Goal: Contribute content

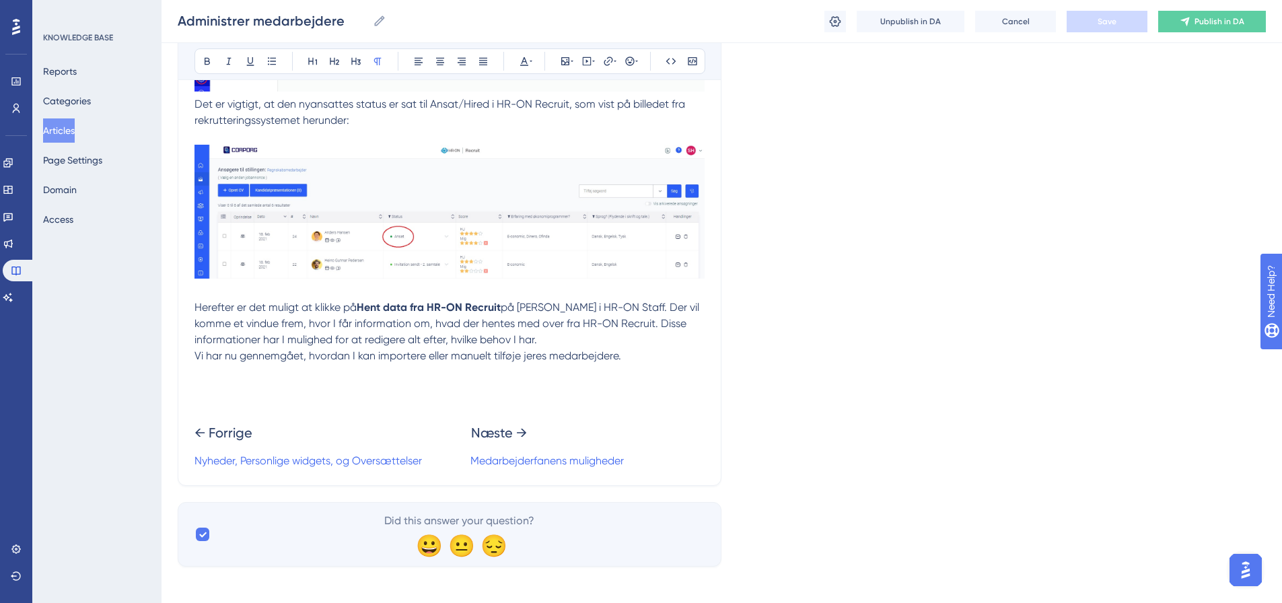
scroll to position [1976, 0]
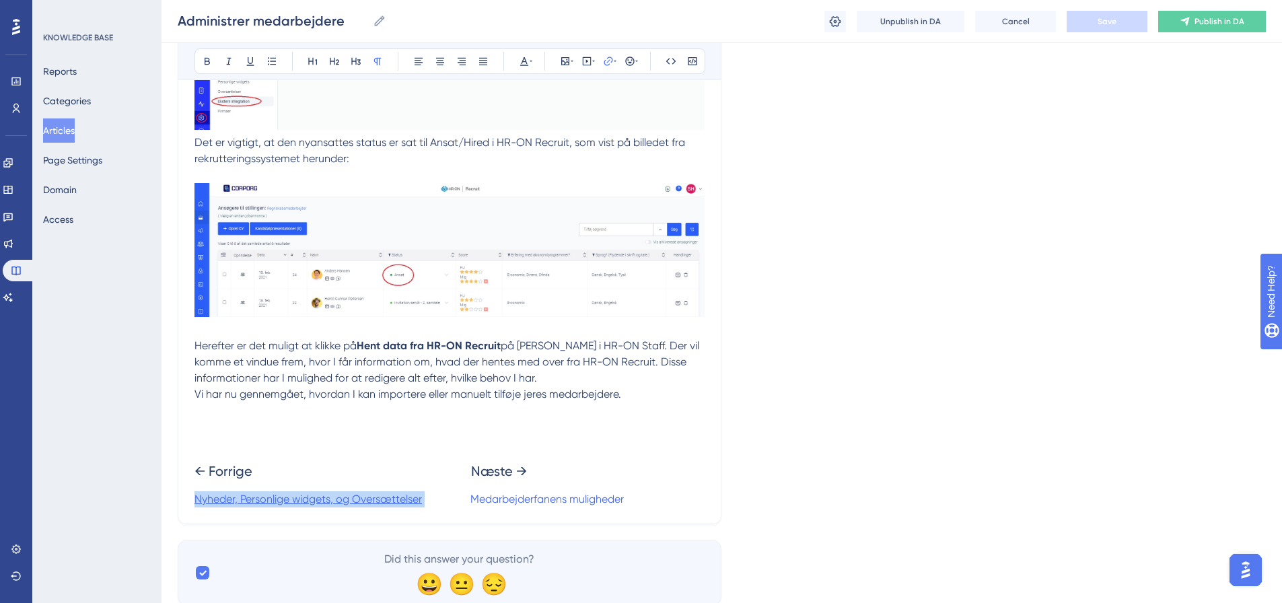
drag, startPoint x: 425, startPoint y: 496, endPoint x: 196, endPoint y: 502, distance: 228.2
click at [196, 502] on p "Nyheder, Personlige widgets, og Oversættelser Medarbejderfanens muligheder" at bounding box center [449, 499] width 510 height 16
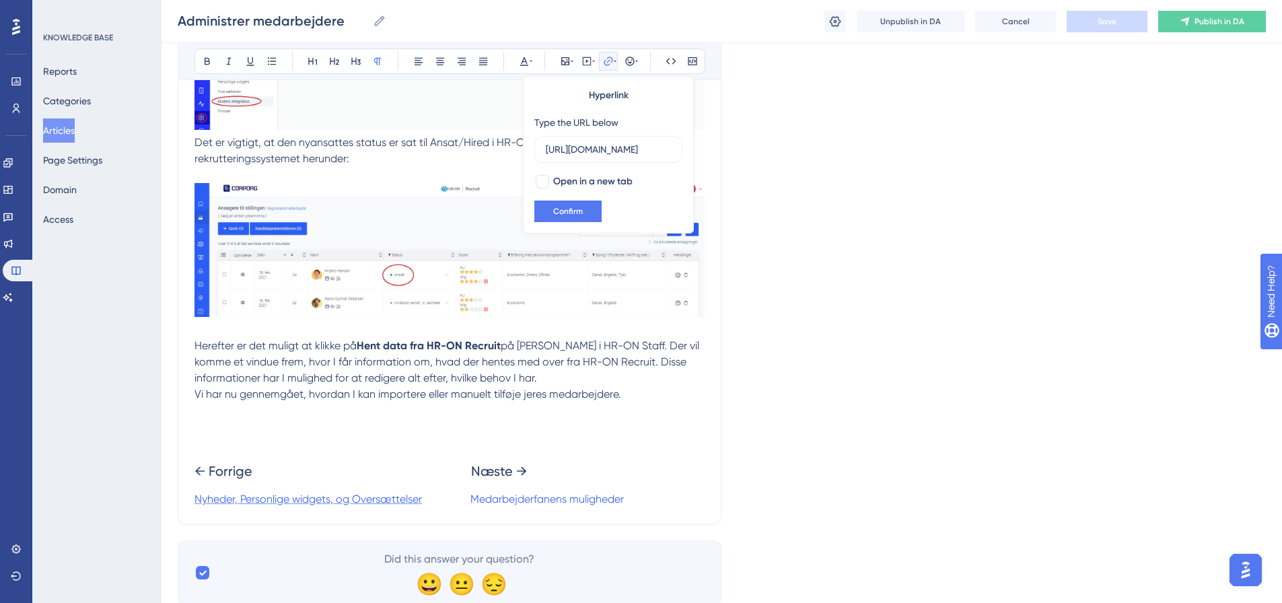
scroll to position [0, 591]
type input "[URL][DOMAIN_NAME]"
click at [575, 471] on h2 "← Forrige Næste →" at bounding box center [449, 471] width 510 height 40
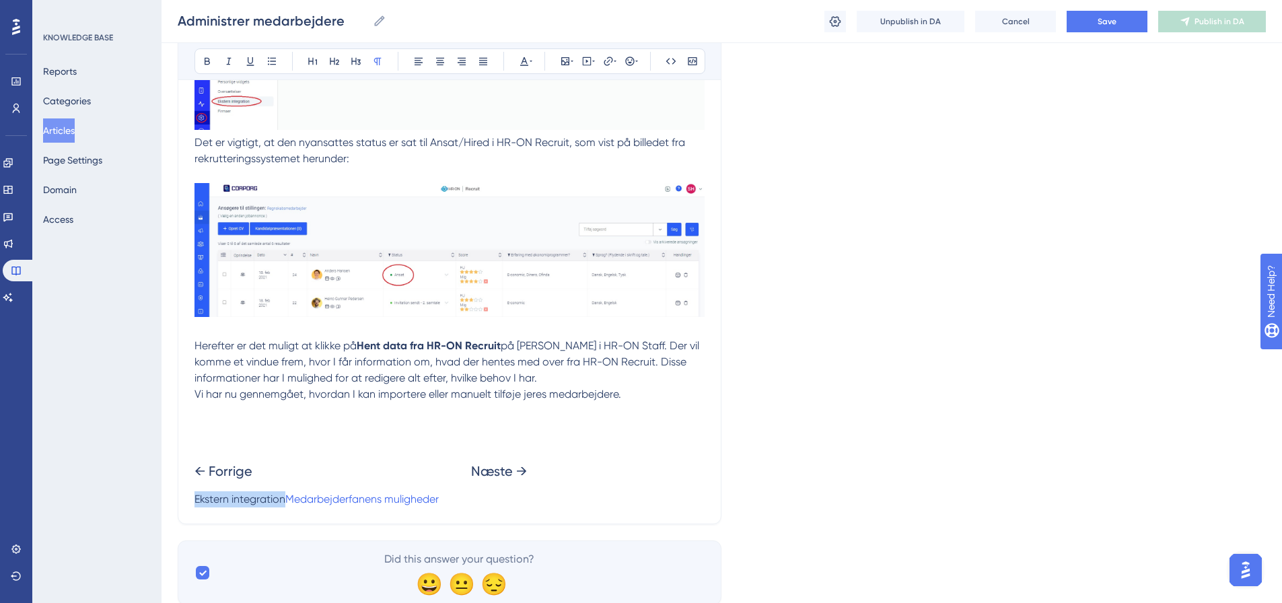
drag, startPoint x: 285, startPoint y: 500, endPoint x: 196, endPoint y: 501, distance: 88.1
click at [196, 501] on span "Ekstern integration" at bounding box center [239, 498] width 91 height 13
click at [602, 60] on button at bounding box center [608, 61] width 19 height 19
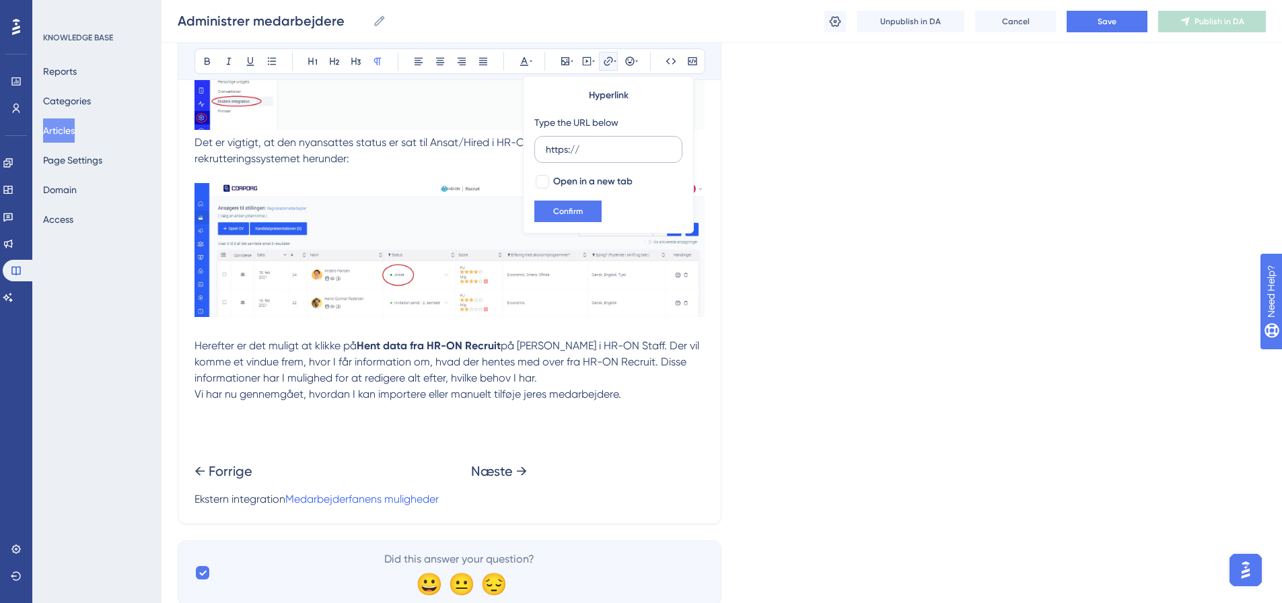
drag, startPoint x: 589, startPoint y: 152, endPoint x: 546, endPoint y: 149, distance: 43.2
click at [546, 149] on input "https://" at bounding box center [608, 149] width 125 height 15
type input "[URL][DOMAIN_NAME]"
click at [562, 213] on span "Confirm" at bounding box center [568, 211] width 30 height 11
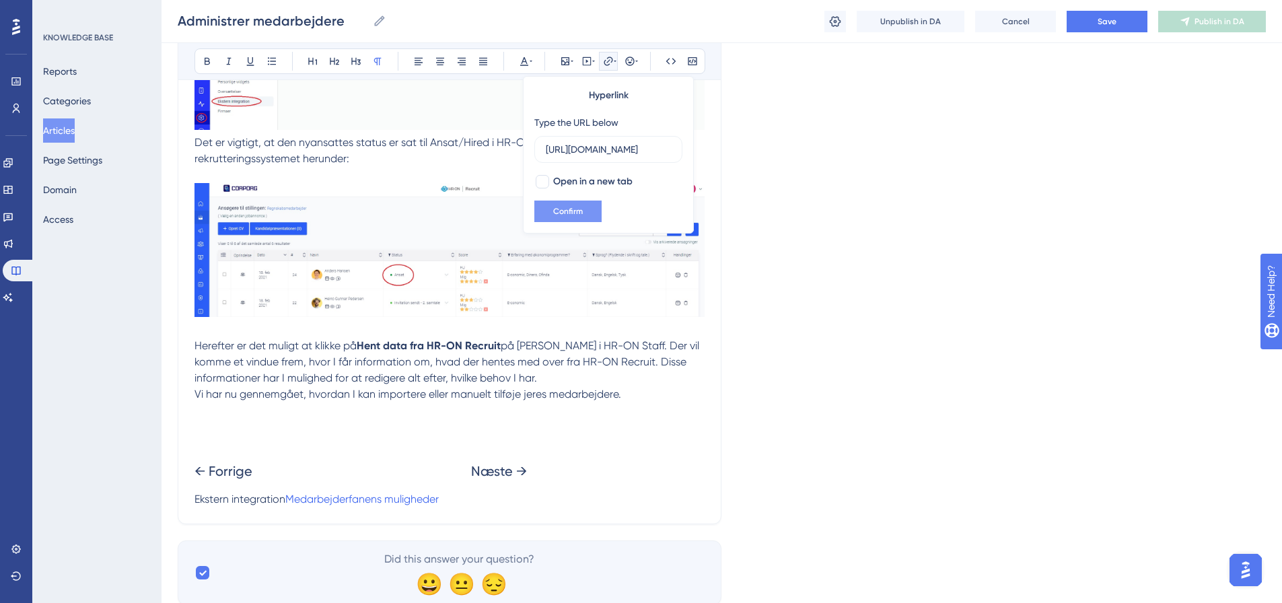
scroll to position [0, 0]
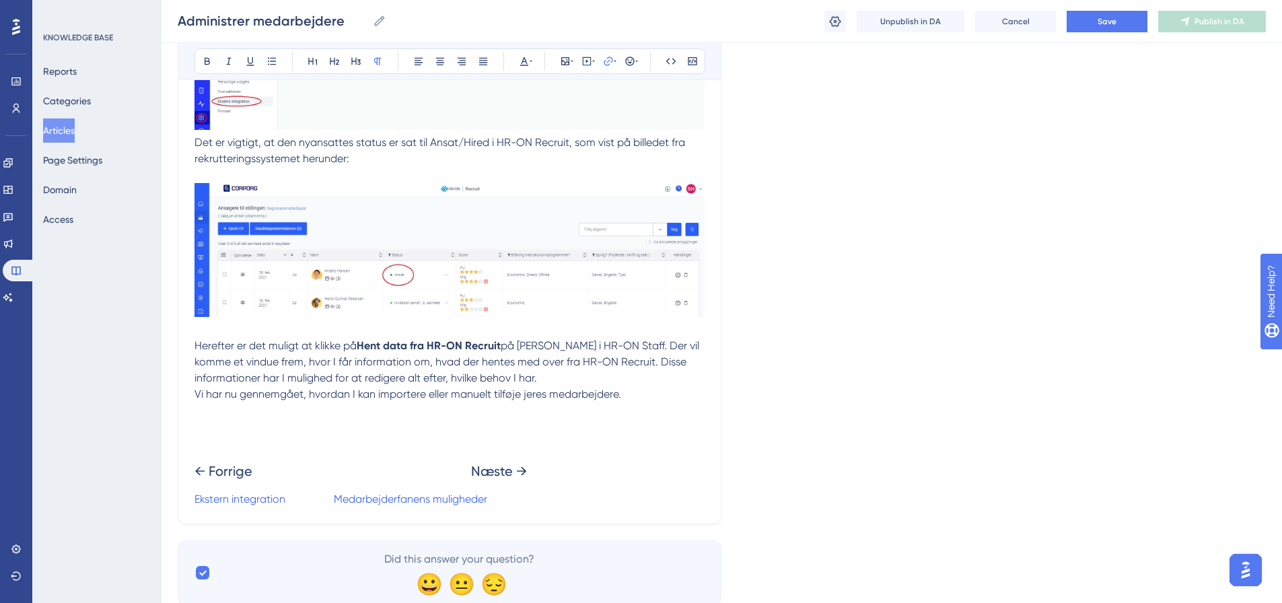
click at [329, 496] on span at bounding box center [309, 498] width 48 height 13
drag, startPoint x: 630, startPoint y: 500, endPoint x: 471, endPoint y: 503, distance: 159.5
click at [471, 503] on p "Ekstern integration Medarbejderfanens muligheder" at bounding box center [449, 499] width 510 height 16
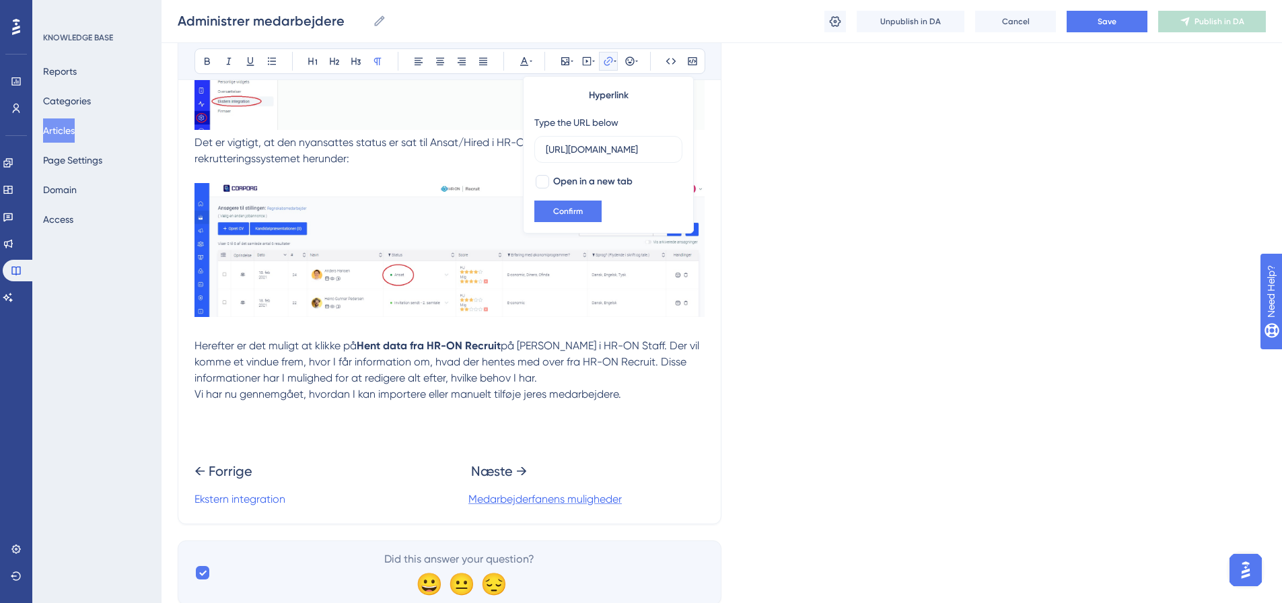
scroll to position [0, 476]
type input "[URL][DOMAIN_NAME]"
drag, startPoint x: 638, startPoint y: 495, endPoint x: 468, endPoint y: 505, distance: 170.6
click at [468, 505] on p "Ekstern integration Medarbejderfanens muligheder" at bounding box center [449, 499] width 510 height 16
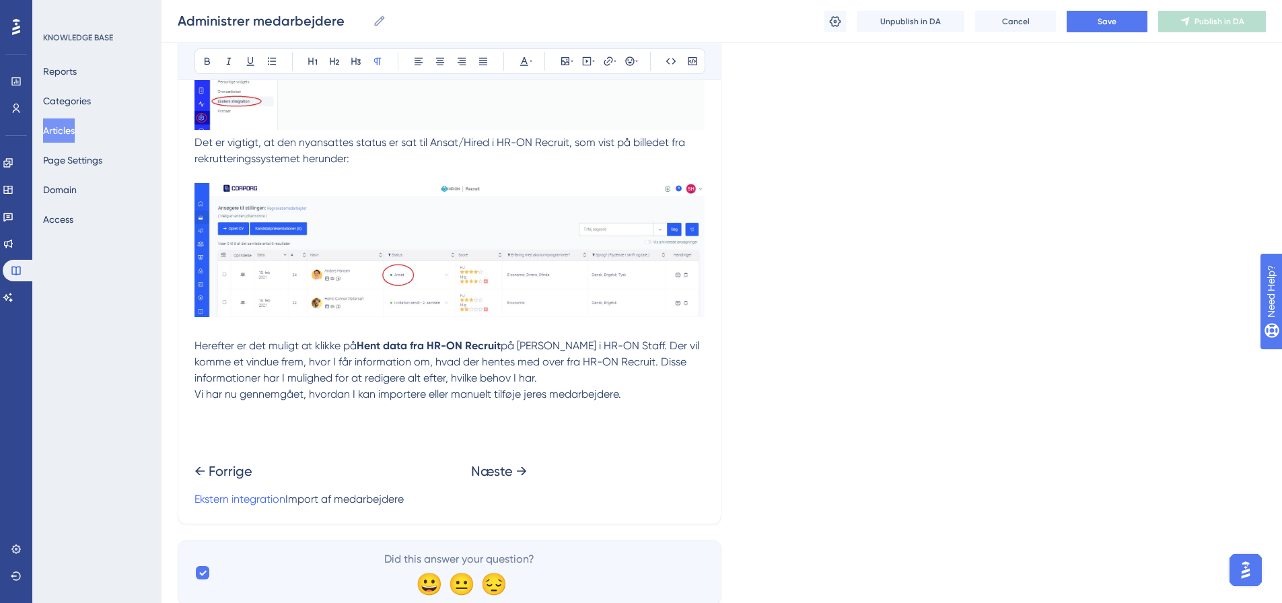
click at [404, 501] on span "Import af medarbejdere" at bounding box center [344, 498] width 118 height 13
drag, startPoint x: 468, startPoint y: 500, endPoint x: 601, endPoint y: 499, distance: 133.9
click at [601, 499] on p "Ekstern integration Import af medarbejdere" at bounding box center [449, 499] width 510 height 16
click at [608, 63] on icon at bounding box center [608, 61] width 11 height 11
drag, startPoint x: 586, startPoint y: 149, endPoint x: 538, endPoint y: 149, distance: 47.8
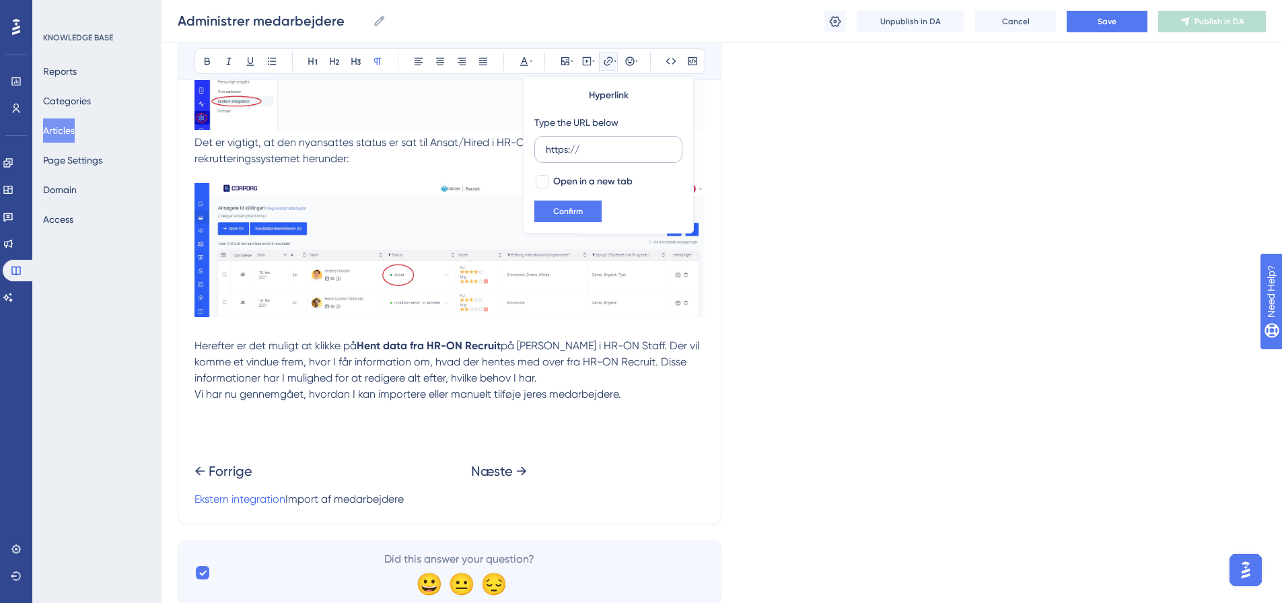
click at [538, 149] on label "https://" at bounding box center [608, 149] width 148 height 27
click at [546, 149] on input "https://" at bounding box center [608, 149] width 125 height 15
type input "[URL][DOMAIN_NAME]"
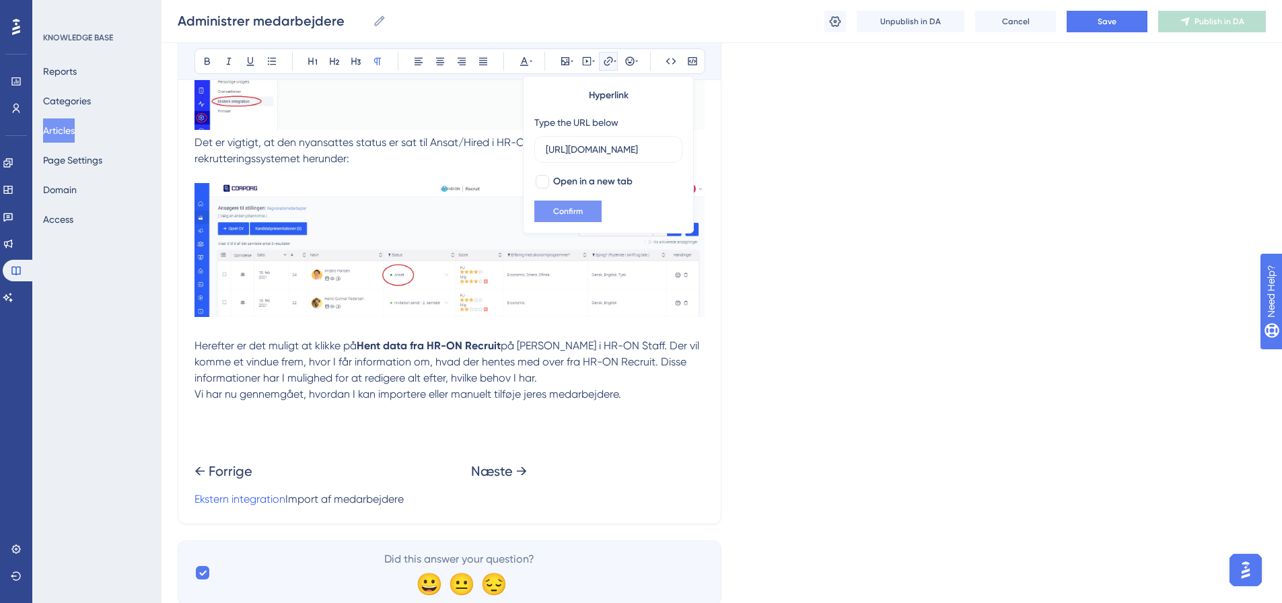
click at [585, 212] on button "Confirm" at bounding box center [567, 211] width 67 height 22
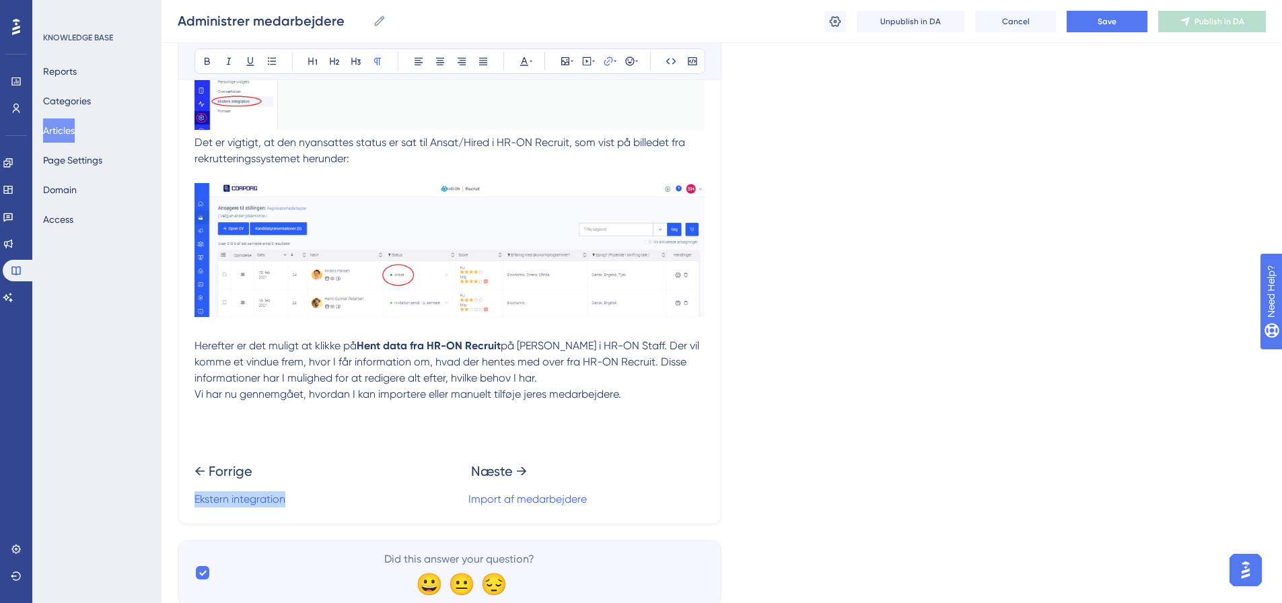
click at [616, 501] on p "Ekstern integration Import af medarbejdere" at bounding box center [449, 499] width 510 height 16
click at [1119, 22] on button "Save" at bounding box center [1106, 22] width 81 height 22
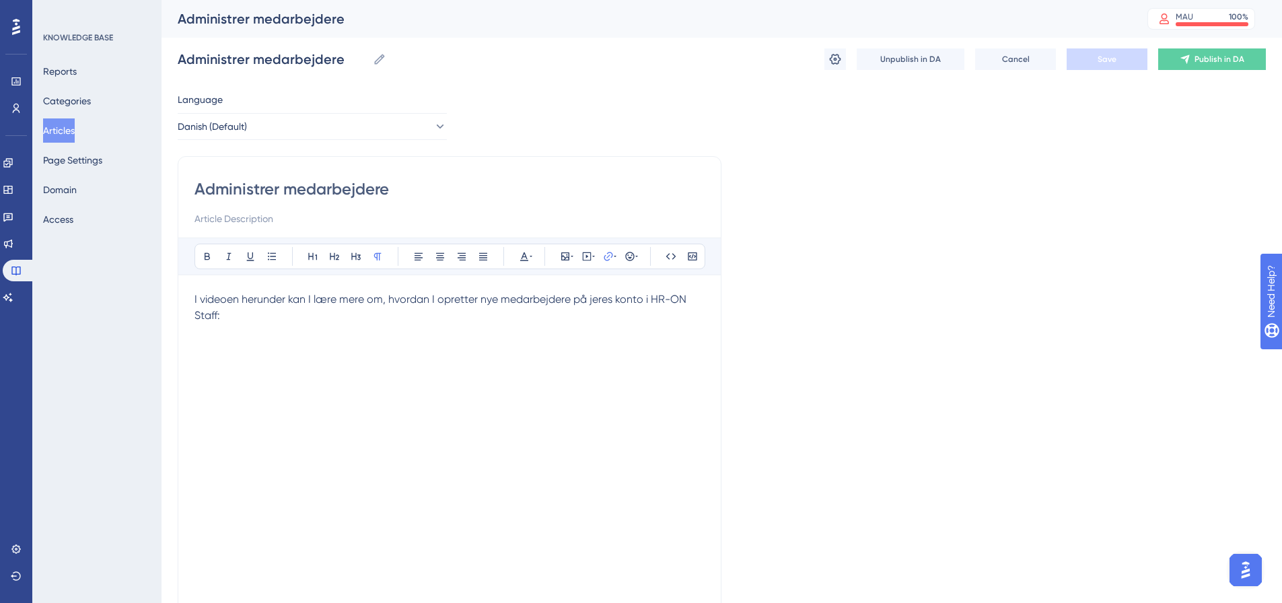
click at [66, 127] on button "Articles" at bounding box center [59, 130] width 32 height 24
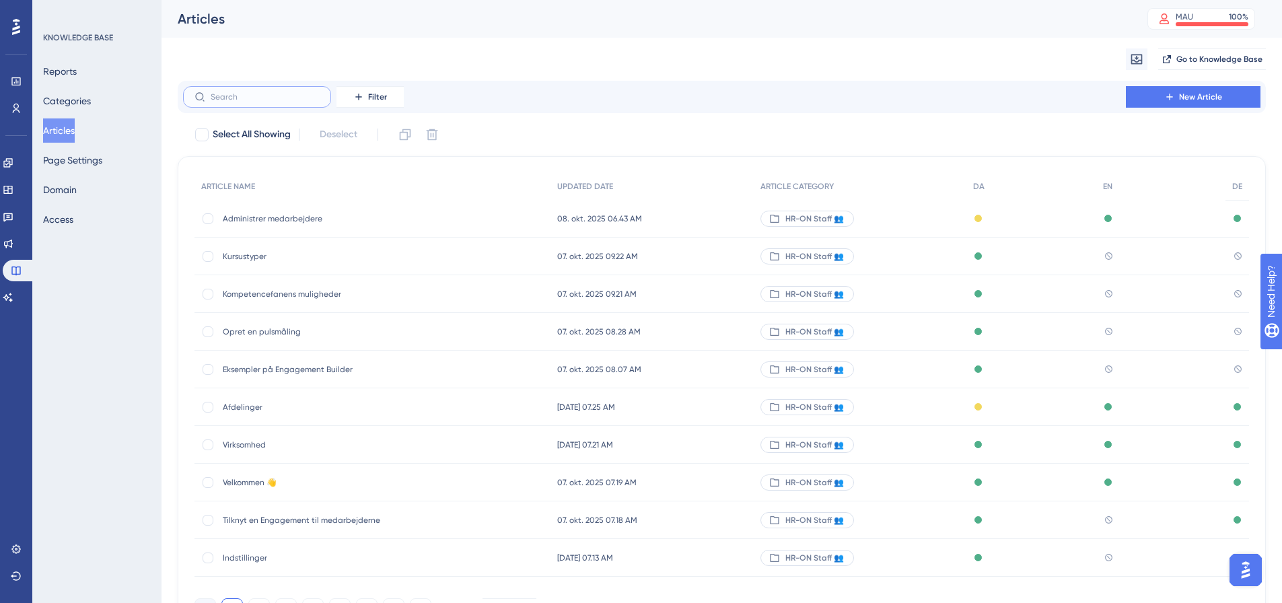
click at [267, 96] on input "text" at bounding box center [265, 96] width 109 height 9
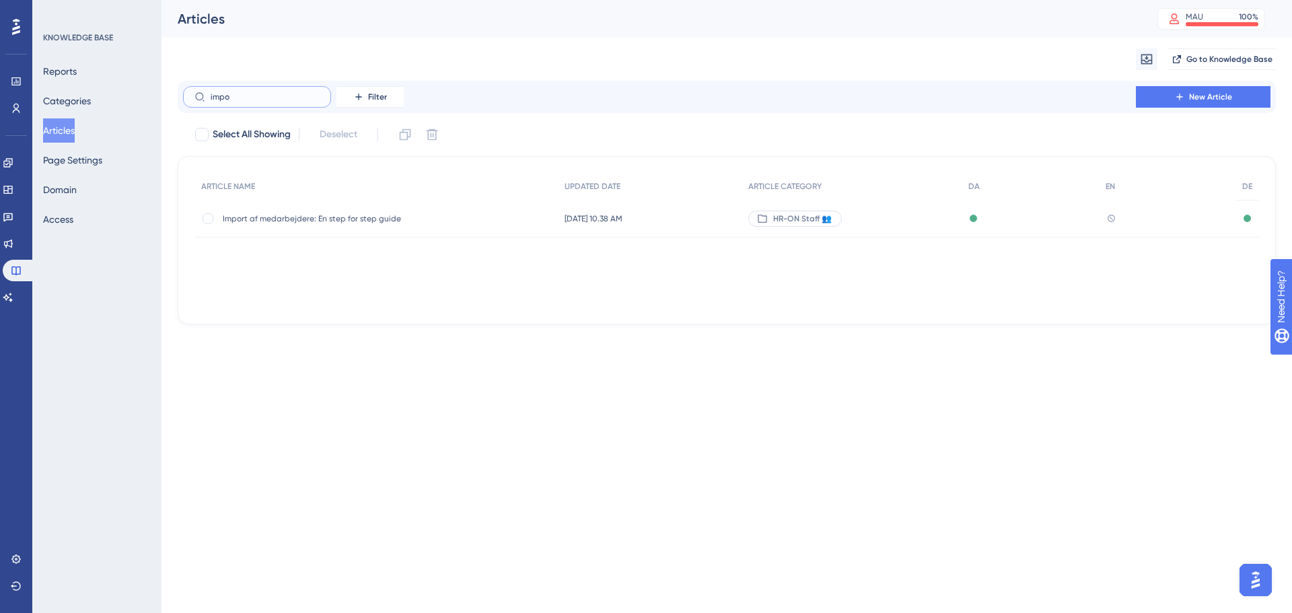
type input "impo"
click at [302, 218] on span "Import af medarbejdere: En step for step guide" at bounding box center [330, 218] width 215 height 11
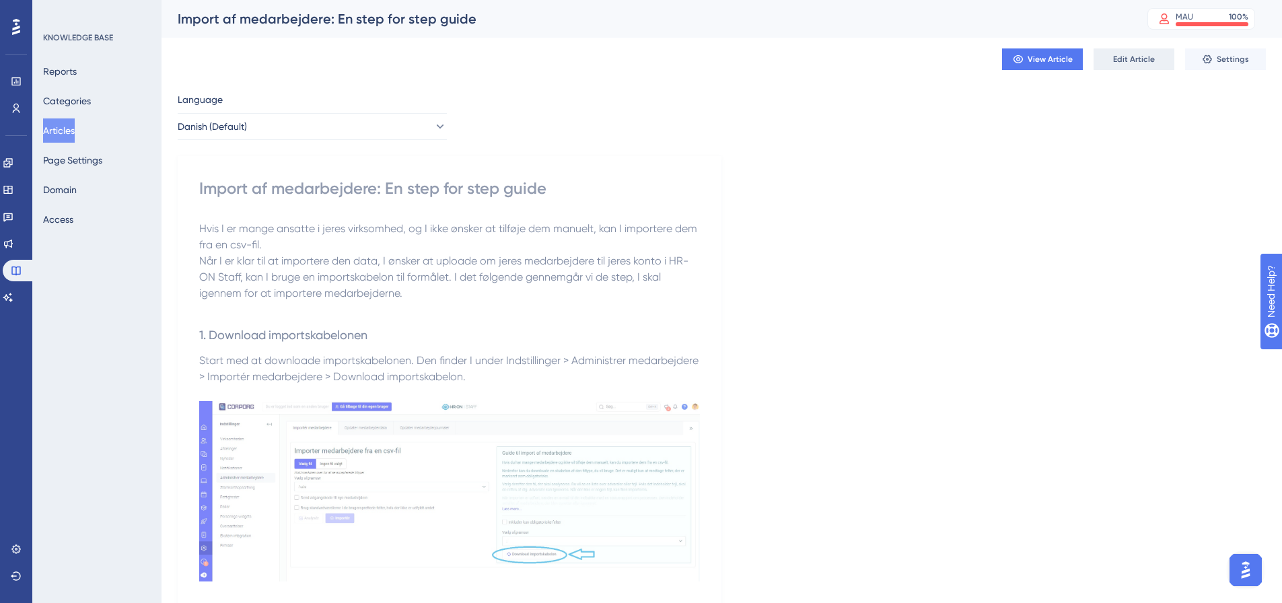
click at [1130, 57] on span "Edit Article" at bounding box center [1134, 59] width 42 height 11
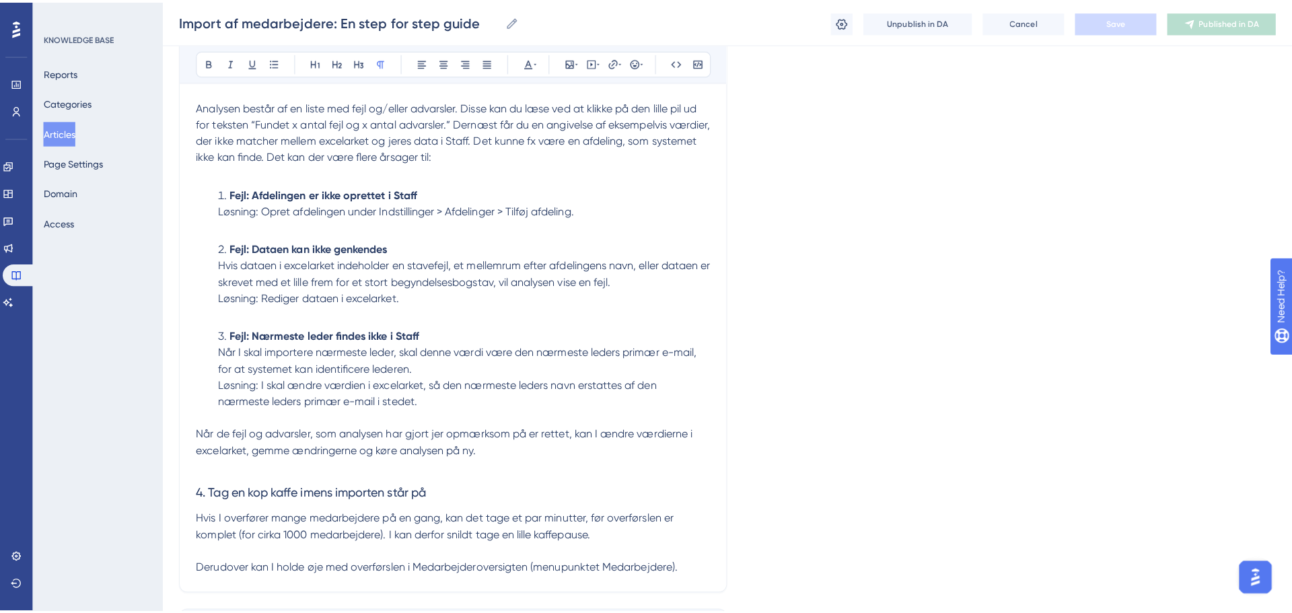
scroll to position [1844, 0]
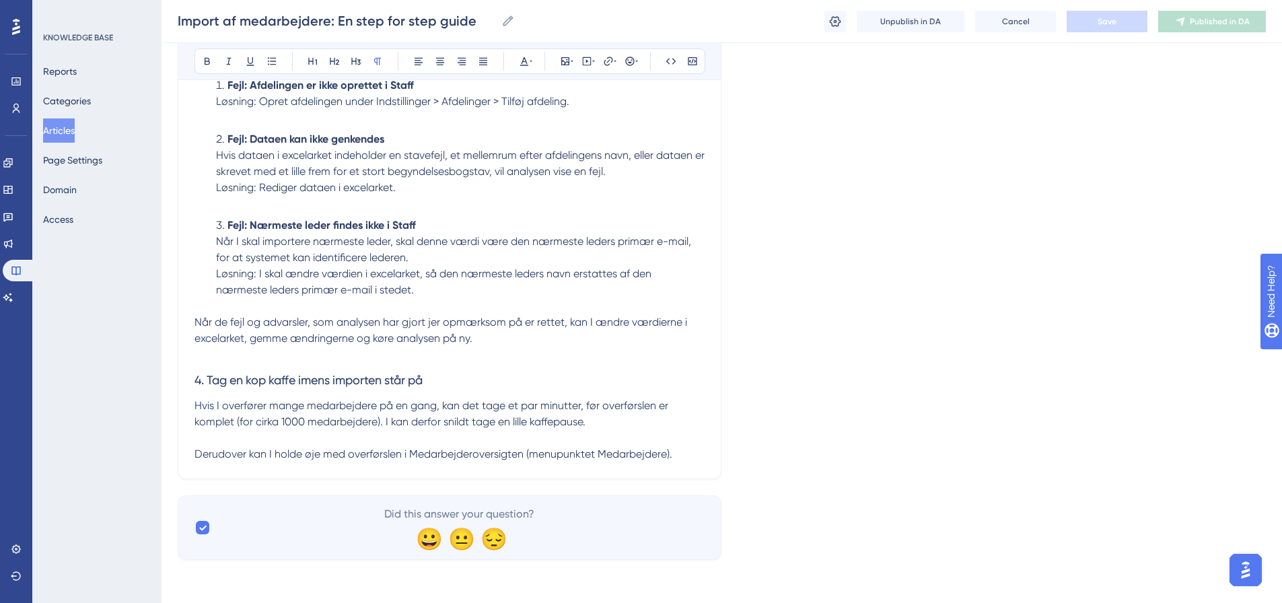
click at [687, 453] on p "Derudover kan I holde øje med overførslen i Medarbejderoversigten (menupunktet …" at bounding box center [449, 446] width 510 height 32
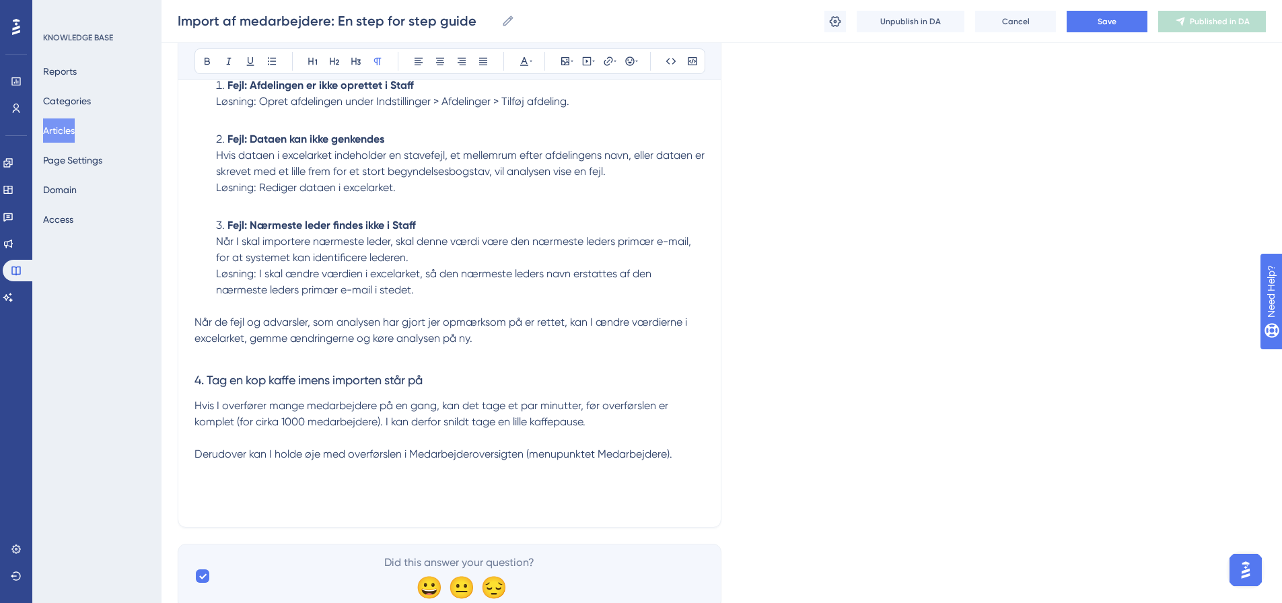
click at [69, 131] on button "Articles" at bounding box center [59, 130] width 32 height 24
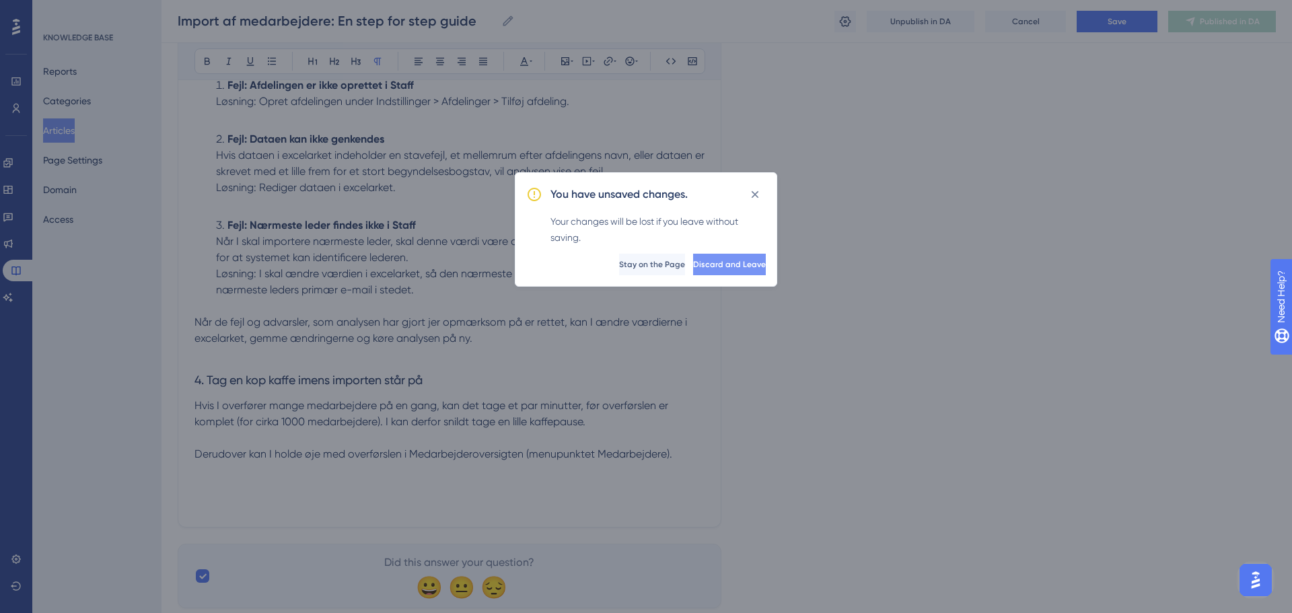
click at [713, 265] on span "Discard and Leave" at bounding box center [729, 264] width 73 height 11
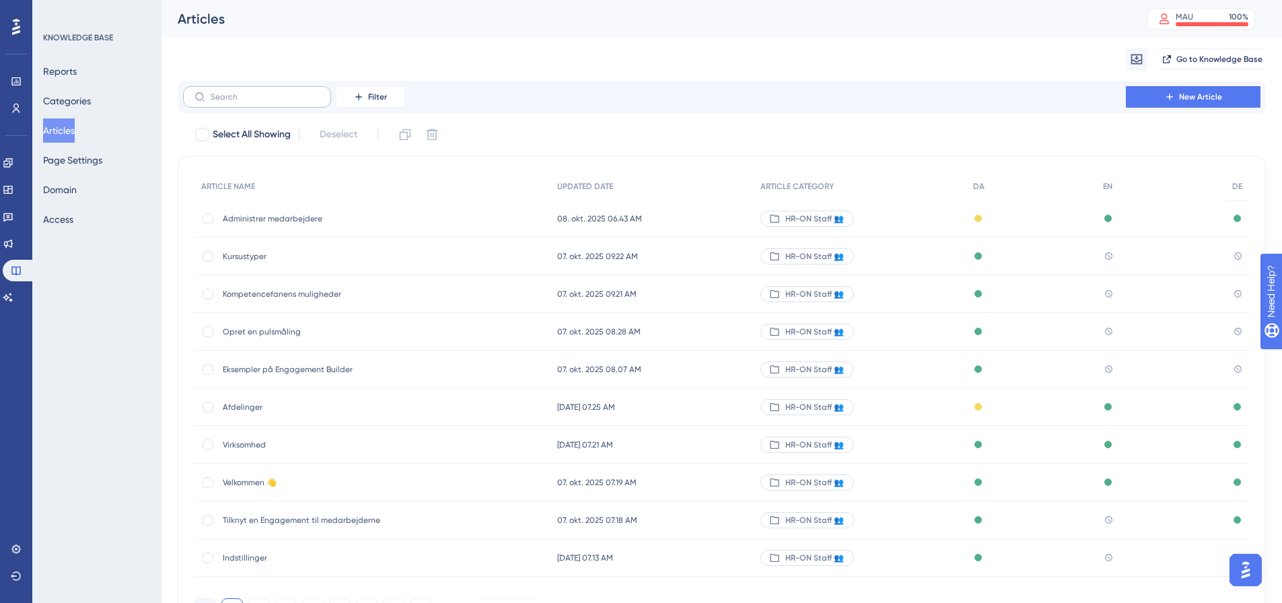
click at [256, 102] on label at bounding box center [257, 97] width 148 height 22
click at [256, 102] on input "text" at bounding box center [265, 96] width 109 height 9
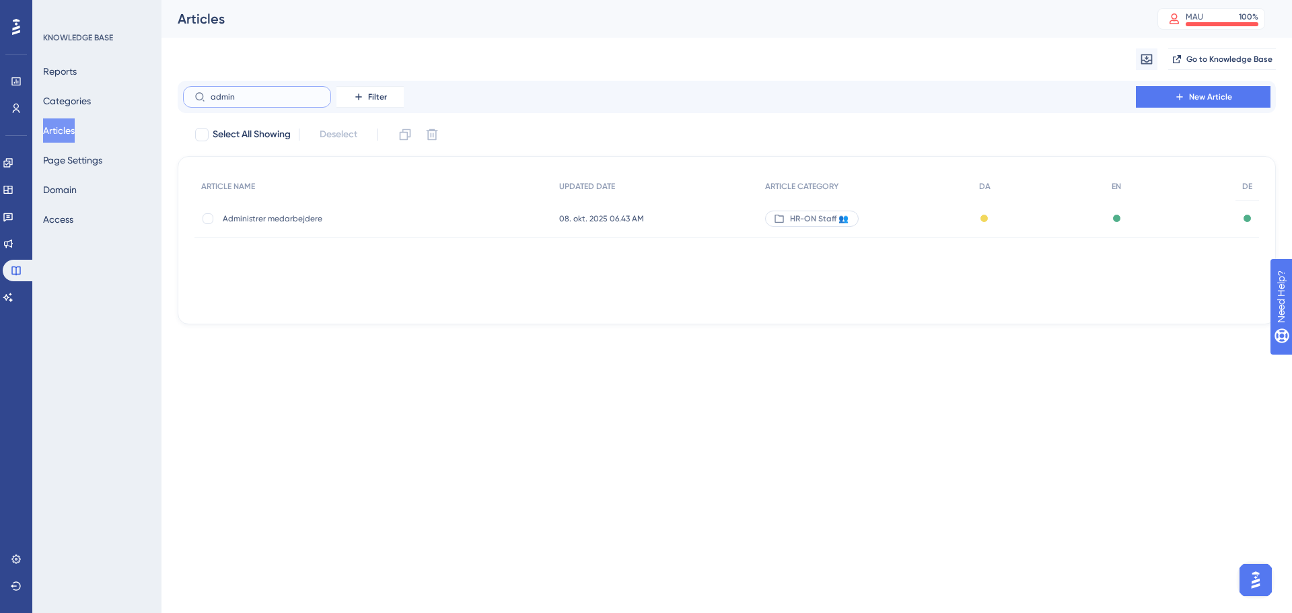
type input "admin"
click at [305, 217] on span "Administrer medarbejdere" at bounding box center [330, 218] width 215 height 11
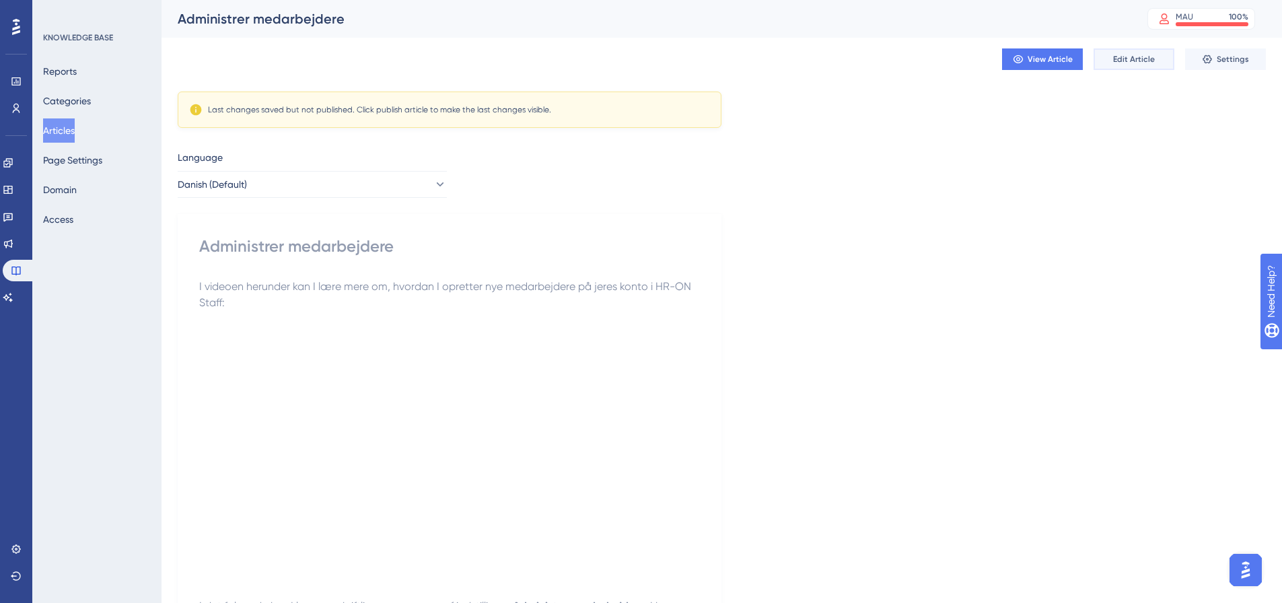
click at [1137, 60] on span "Edit Article" at bounding box center [1134, 59] width 42 height 11
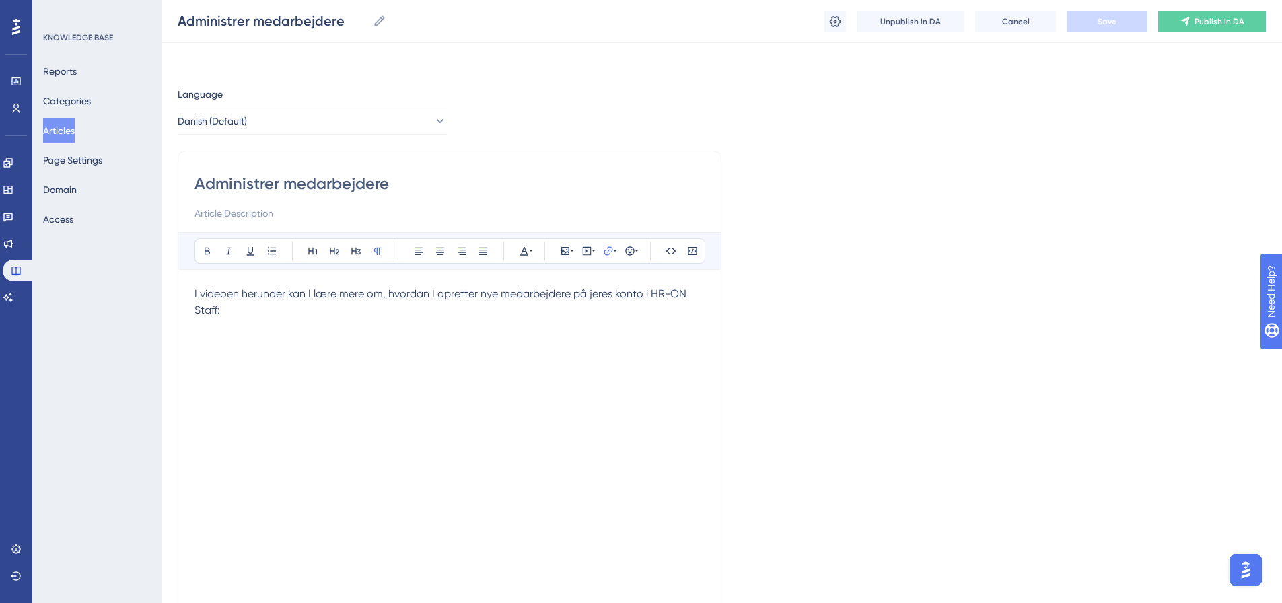
scroll to position [1459, 0]
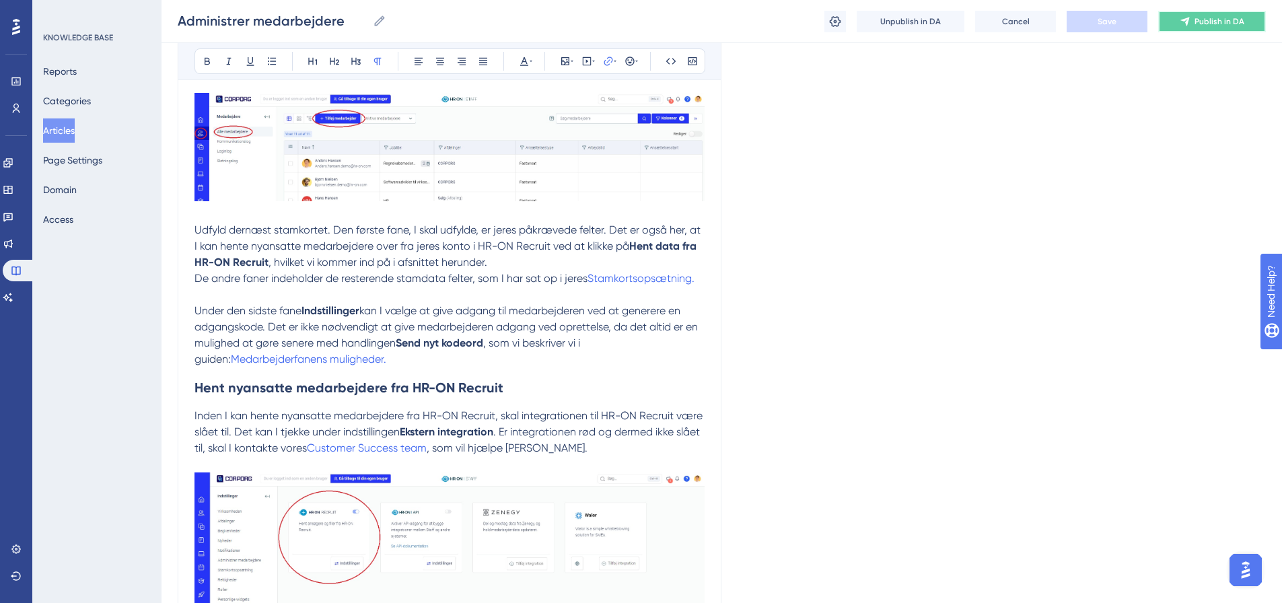
click at [1218, 20] on span "Publish in DA" at bounding box center [1219, 21] width 50 height 11
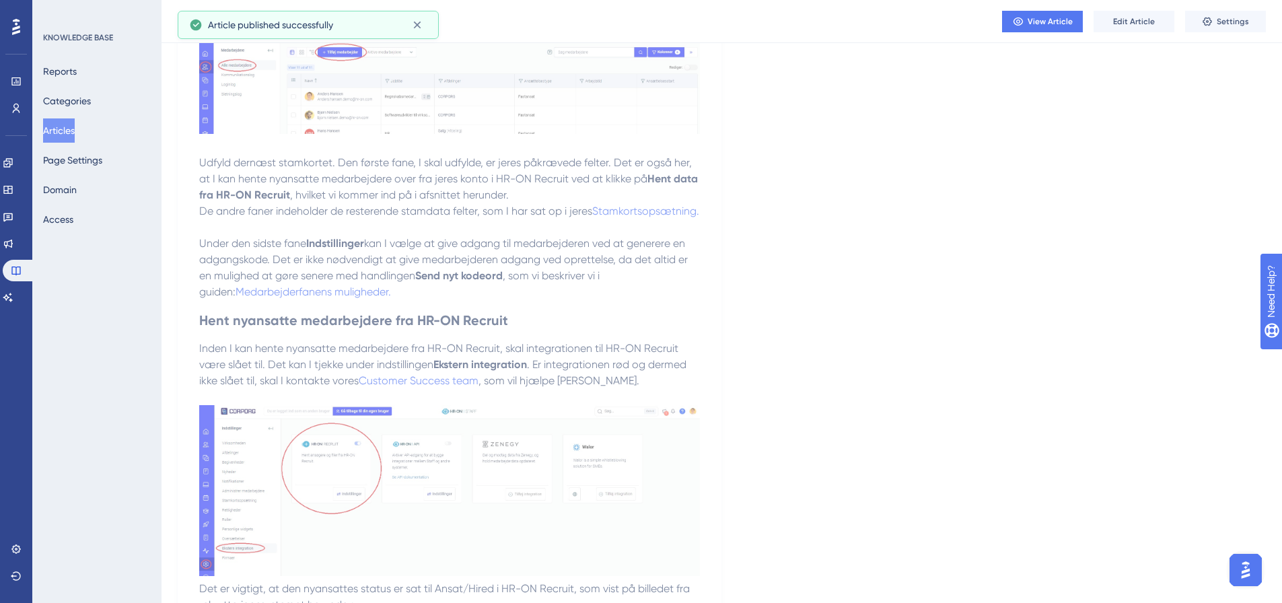
scroll to position [1670, 0]
